Goal: Information Seeking & Learning: Find specific fact

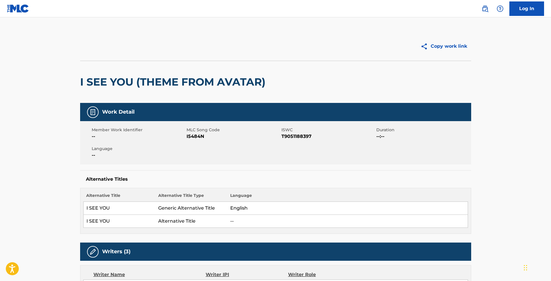
click at [201, 135] on span "I5484N" at bounding box center [233, 136] width 93 height 7
copy span "I5484N"
click at [486, 9] on img at bounding box center [485, 8] width 7 height 7
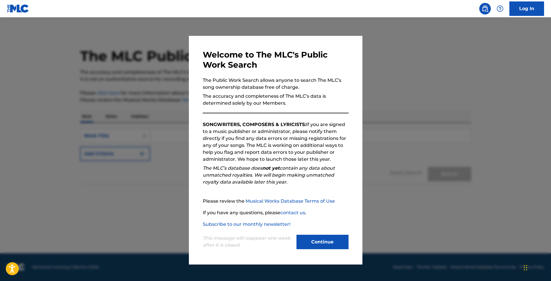
click at [334, 242] on button "Continue" at bounding box center [322, 242] width 52 height 14
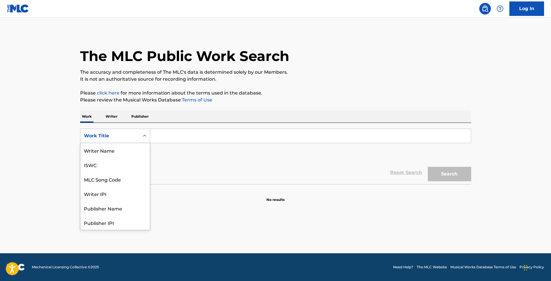
click at [137, 137] on div "Work Title" at bounding box center [109, 135] width 59 height 11
click at [111, 179] on div "MLC Song Code" at bounding box center [114, 179] width 69 height 14
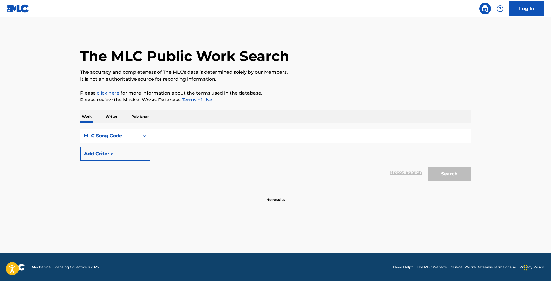
click at [175, 142] on input "Search Form" at bounding box center [310, 136] width 321 height 14
paste input "I5484N"
type input "I5484N"
click at [428, 167] on button "Search" at bounding box center [449, 174] width 43 height 14
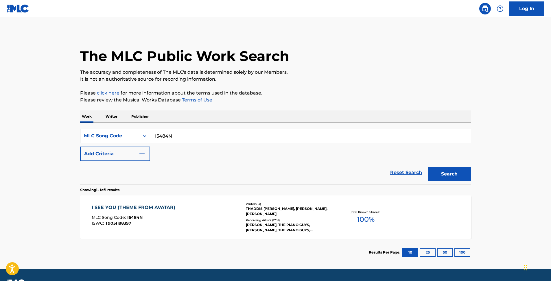
click at [378, 209] on div "Total Known Shares: 100 %" at bounding box center [365, 218] width 65 height 18
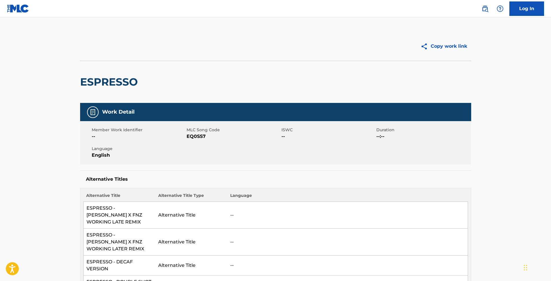
click at [200, 135] on span "EQ0SS7" at bounding box center [233, 136] width 93 height 7
copy span "EQ0SS7"
click at [484, 9] on img at bounding box center [485, 8] width 7 height 7
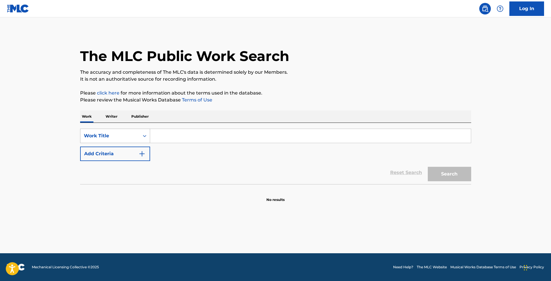
click at [148, 137] on div "SearchWithCriteriac7ac0c97-dbb9-4b18-a40f-a6686ed8698a Work Title" at bounding box center [275, 136] width 391 height 14
click at [141, 133] on div "Search Form" at bounding box center [144, 136] width 10 height 10
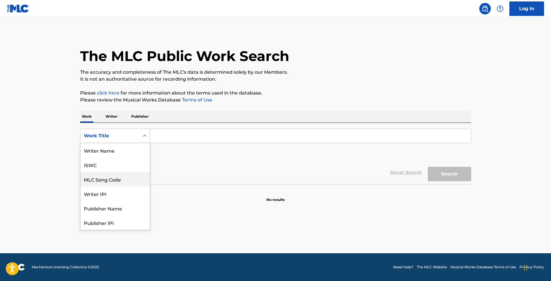
click at [116, 182] on div "MLC Song Code" at bounding box center [114, 179] width 69 height 14
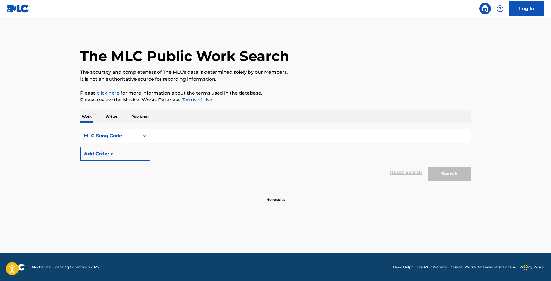
click at [178, 141] on input "Search Form" at bounding box center [310, 136] width 321 height 14
paste input "EQ0SS7"
type input "EQ0SS7"
click at [428, 167] on button "Search" at bounding box center [449, 174] width 43 height 14
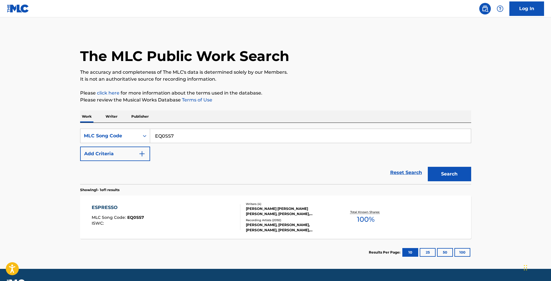
click at [351, 224] on div "Total Known Shares: 100 %" at bounding box center [365, 218] width 65 height 18
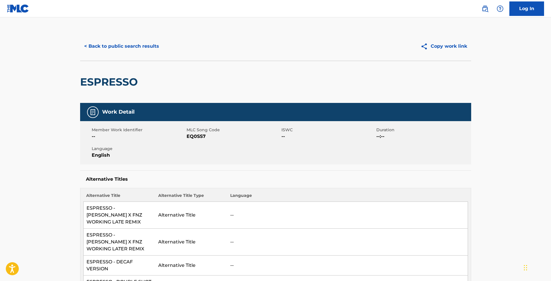
click at [484, 10] on img at bounding box center [485, 8] width 7 height 7
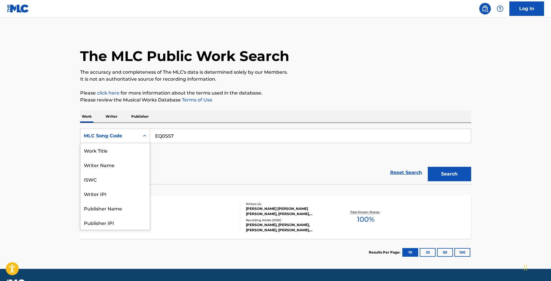
click at [144, 132] on div "Search Form" at bounding box center [144, 136] width 10 height 10
click at [119, 153] on div "ISWC" at bounding box center [114, 150] width 69 height 14
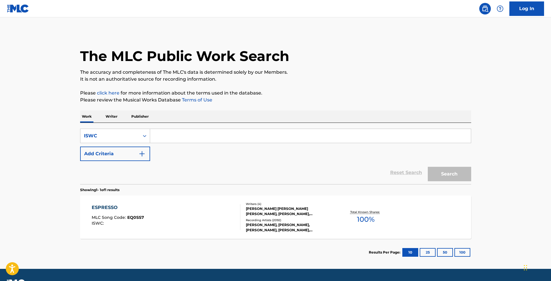
click at [194, 141] on input "Search Form" at bounding box center [310, 136] width 321 height 14
paste input "T3247460062"
click at [428, 167] on button "Search" at bounding box center [449, 174] width 43 height 14
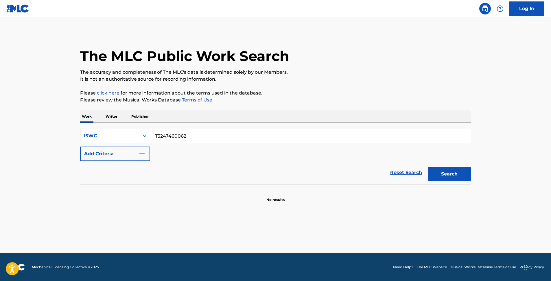
drag, startPoint x: 195, startPoint y: 135, endPoint x: -135, endPoint y: 129, distance: 329.5
click at [0, 129] on html "Accessibility Screen-Reader Guide, Feedback, and Issue Reporting | New window L…" at bounding box center [275, 140] width 551 height 281
paste input "T3265965713"
type input "T3265965713"
click at [428, 167] on button "Search" at bounding box center [449, 174] width 43 height 14
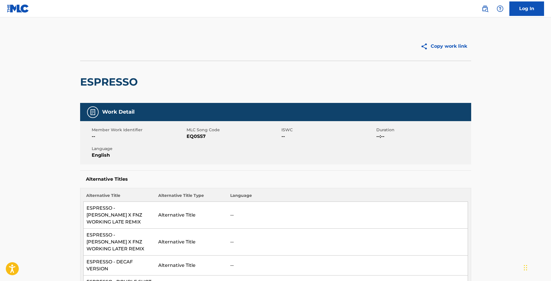
click at [362, 85] on div "ESPRESSO" at bounding box center [275, 82] width 391 height 42
click at [436, 47] on button "Copy work link" at bounding box center [444, 46] width 55 height 14
click at [195, 134] on span "EQ0SS7" at bounding box center [233, 136] width 93 height 7
copy span "EQ0SS7"
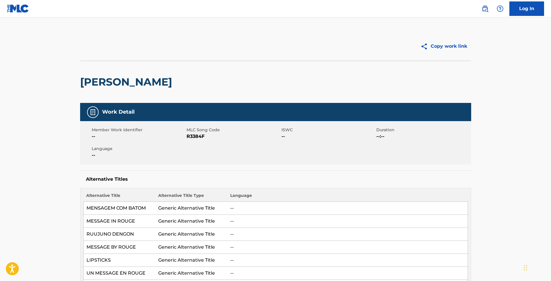
click at [193, 137] on span "R3384F" at bounding box center [233, 136] width 93 height 7
copy span "R3384F"
click at [483, 10] on img at bounding box center [485, 8] width 7 height 7
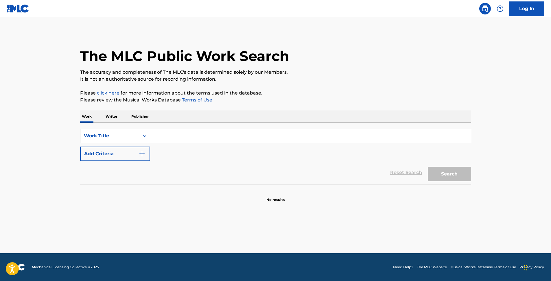
click at [139, 136] on div "Search Form" at bounding box center [144, 136] width 10 height 10
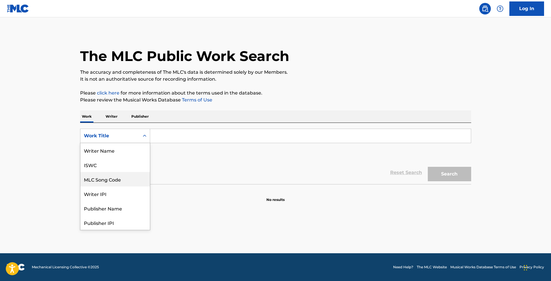
click at [113, 180] on div "MLC Song Code" at bounding box center [114, 179] width 69 height 14
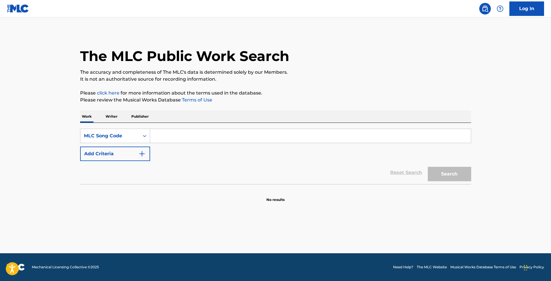
click at [163, 140] on input "Search Form" at bounding box center [310, 136] width 321 height 14
paste input "R3384F"
type input "R3384F"
click at [428, 167] on button "Search" at bounding box center [449, 174] width 43 height 14
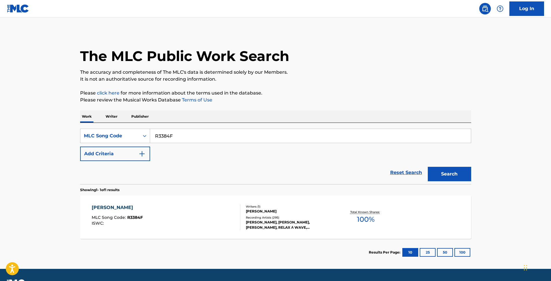
click at [368, 220] on span "100 %" at bounding box center [366, 219] width 18 height 10
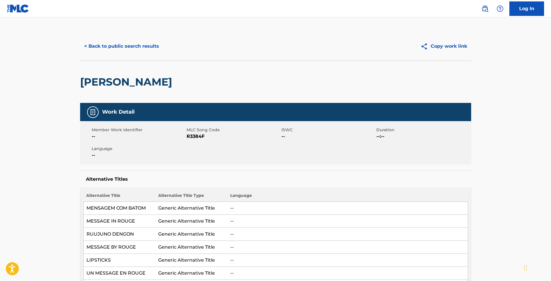
click at [198, 147] on div "Member Work Identifier -- MLC Song Code R3384F ISWC -- Duration --:-- Language …" at bounding box center [275, 142] width 391 height 43
click at [198, 139] on span "R3384F" at bounding box center [233, 136] width 93 height 7
copy span "R3384F"
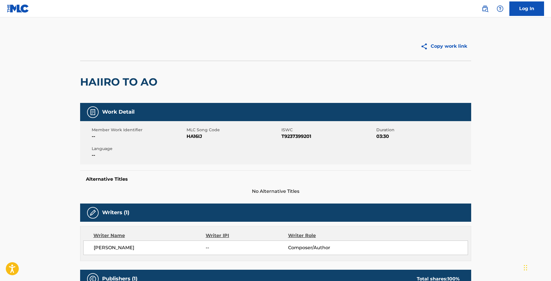
click at [194, 139] on span "HA16IJ" at bounding box center [233, 136] width 93 height 7
copy span "HA16IJ"
click at [484, 9] on img at bounding box center [485, 8] width 7 height 7
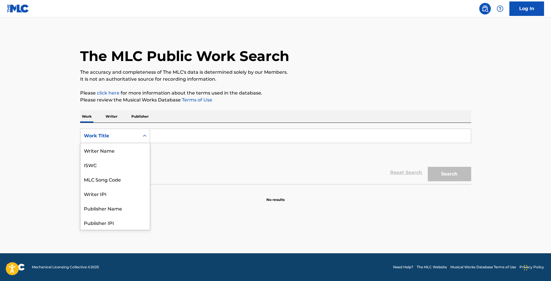
click at [121, 136] on div "Work Title" at bounding box center [110, 135] width 52 height 7
click at [109, 146] on div "MLC Song Code" at bounding box center [114, 150] width 69 height 14
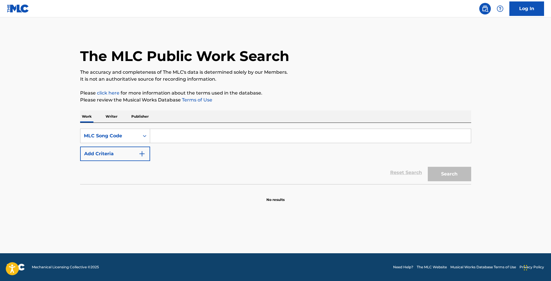
click at [168, 136] on input "Search Form" at bounding box center [310, 136] width 321 height 14
paste input "HA16IJ"
type input "HA16IJ"
click at [428, 167] on button "Search" at bounding box center [449, 174] width 43 height 14
